Goal: Check status: Check status

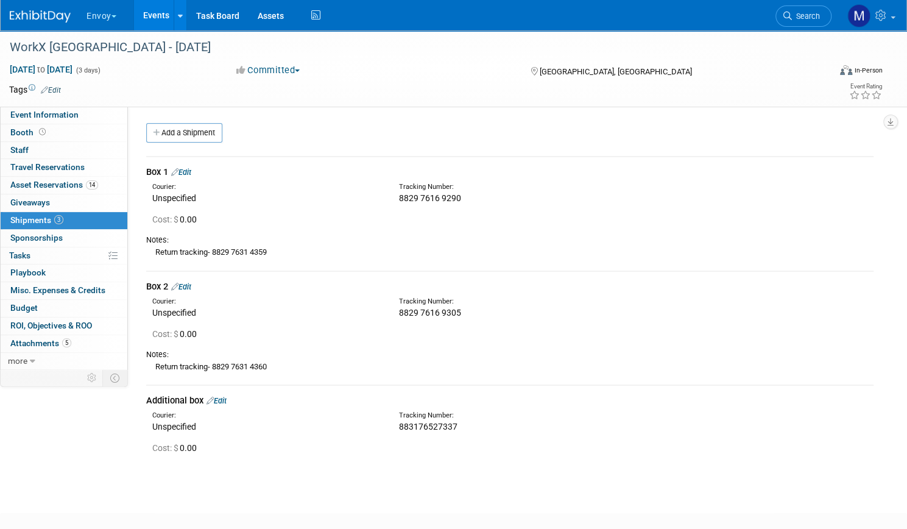
click at [63, 221] on span "Shipments 3" at bounding box center [36, 220] width 53 height 10
click at [267, 248] on div "Return tracking- 8829 7631 4359" at bounding box center [509, 251] width 727 height 13
click at [286, 249] on div "Return tracking- 8829 7631 4359" at bounding box center [509, 251] width 727 height 13
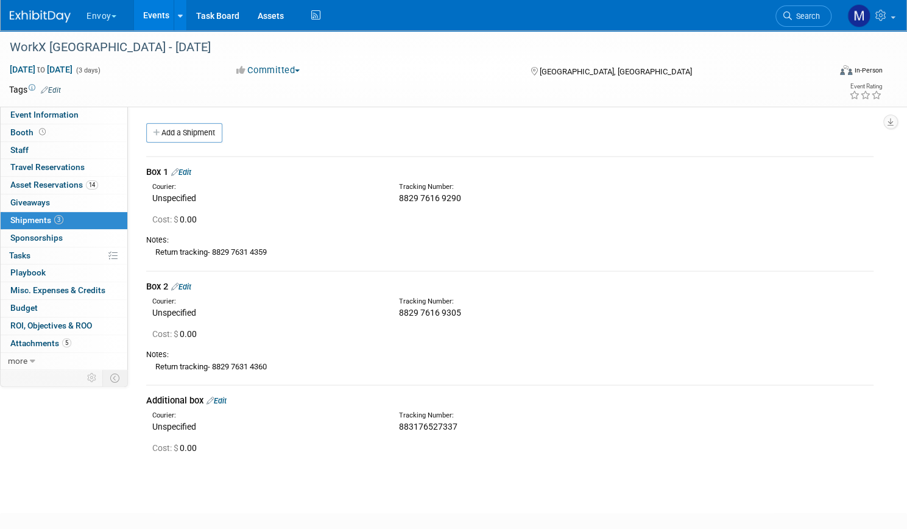
click at [286, 249] on div "Return tracking- 8829 7631 4359" at bounding box center [509, 251] width 727 height 13
drag, startPoint x: 253, startPoint y: 252, endPoint x: 314, endPoint y: 252, distance: 60.9
click at [314, 252] on div "Return tracking- 8829 7631 4359" at bounding box center [509, 251] width 727 height 13
copy div "8829 7631 4359"
